Goal: Obtain resource: Obtain resource

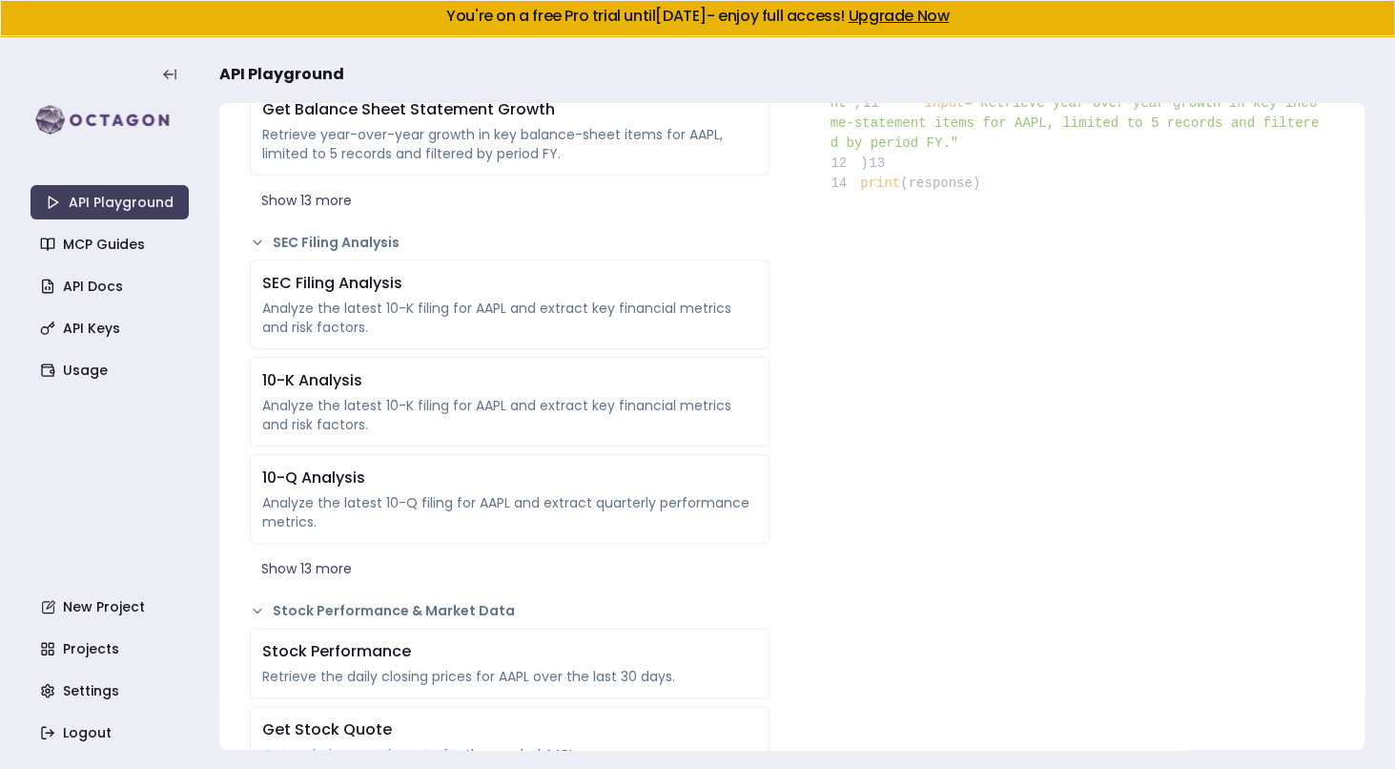
scroll to position [626, 0]
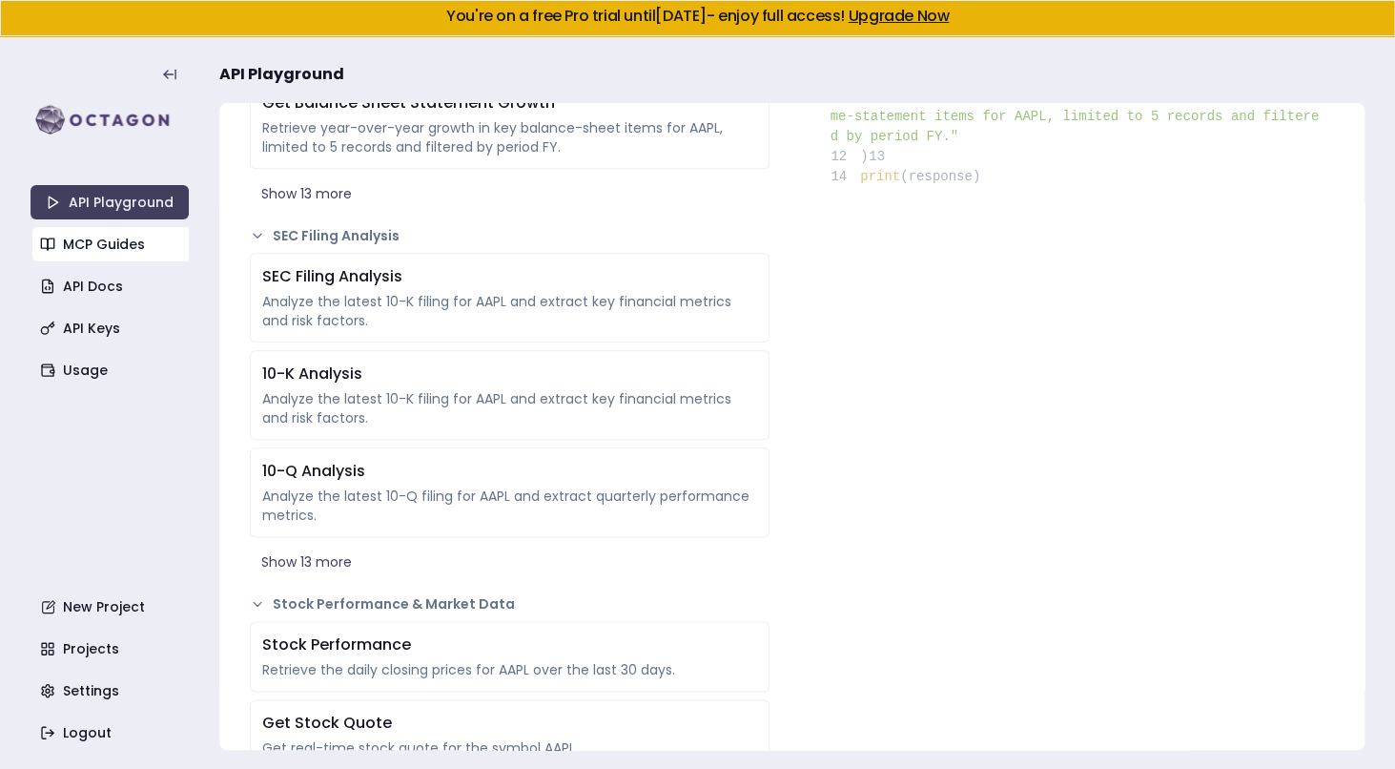
click at [125, 235] on link "MCP Guides" at bounding box center [111, 244] width 158 height 34
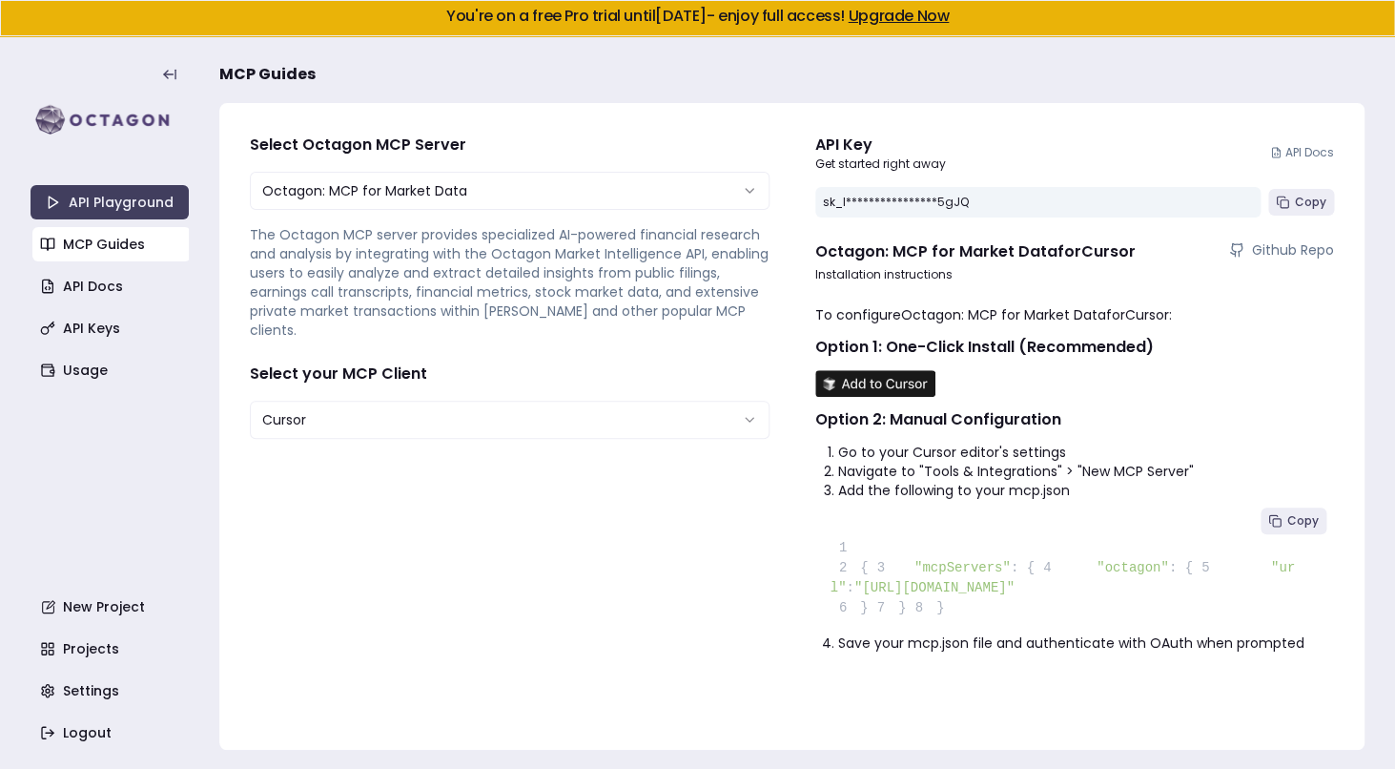
scroll to position [13, 0]
drag, startPoint x: 892, startPoint y: 595, endPoint x: 926, endPoint y: 630, distance: 48.6
click at [926, 630] on pre "1 2 { 3 "mcpServers" : { 4 "octagon" : { 5 "url" : "https://mcp.octagonagents.c…" at bounding box center [1075, 566] width 520 height 133
copy span "}"
click at [1279, 195] on icon at bounding box center [1282, 201] width 13 height 13
